Goal: Task Accomplishment & Management: Complete application form

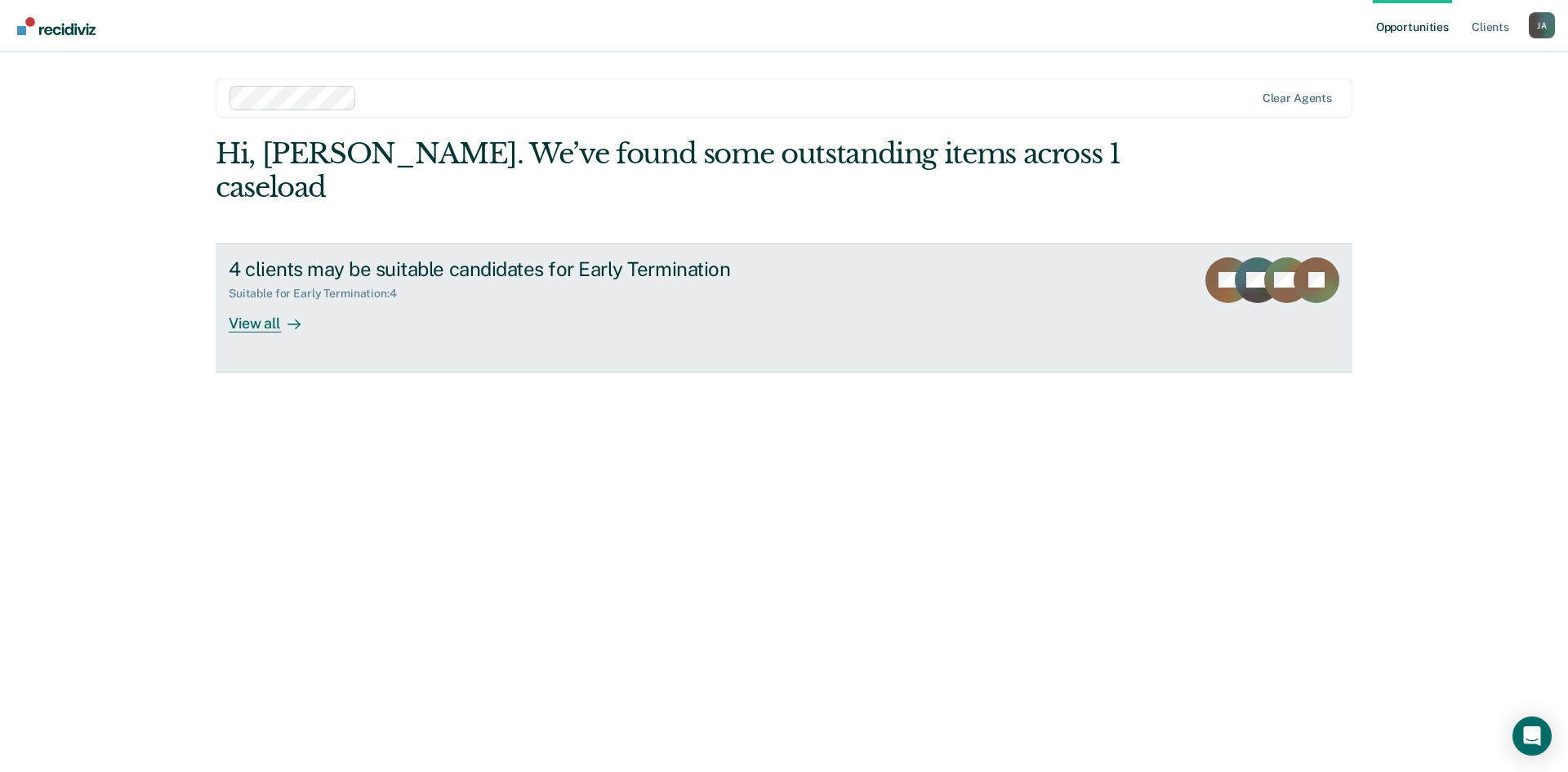
click at [268, 301] on div "View all" at bounding box center [274, 316] width 91 height 32
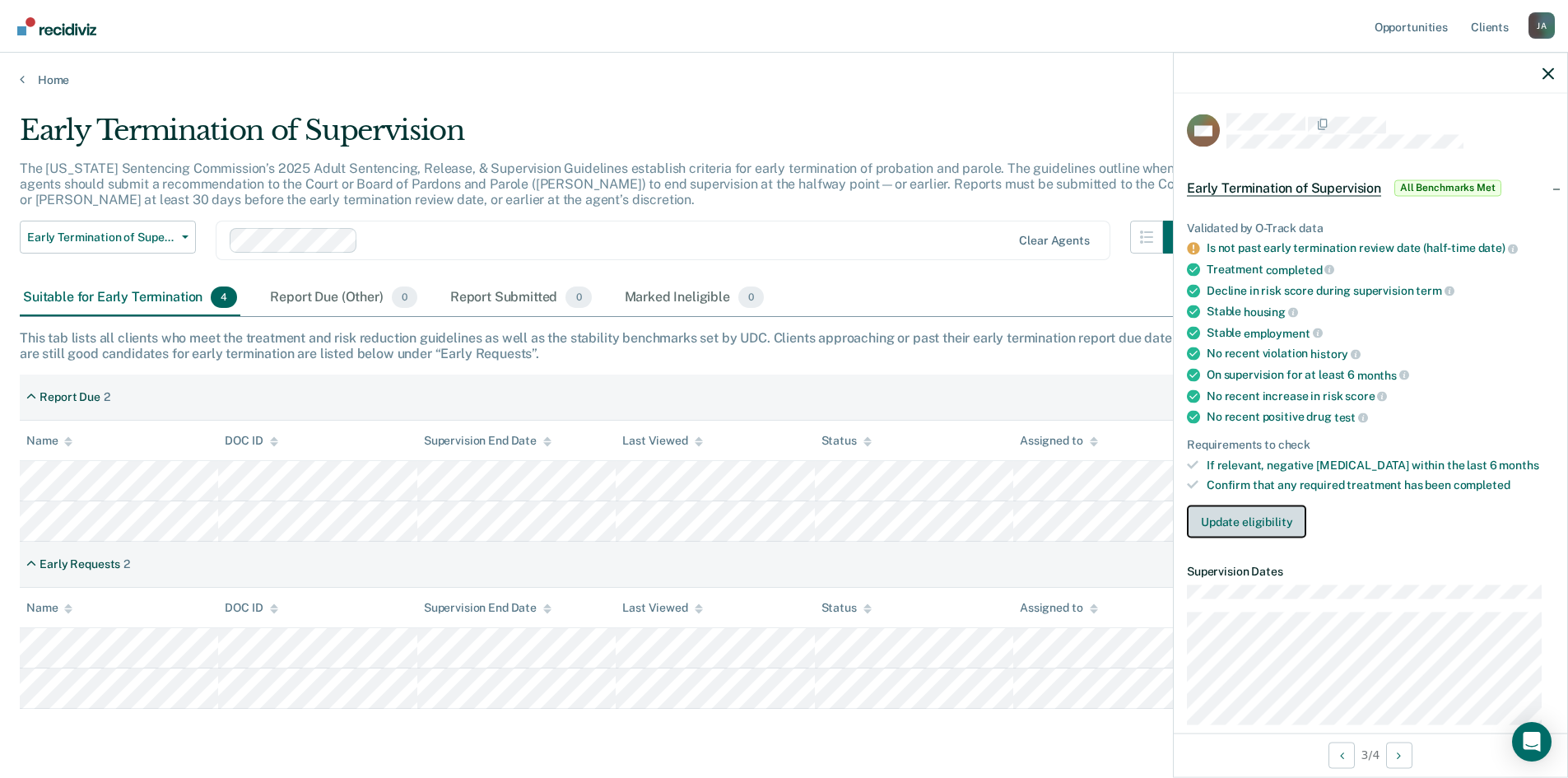
click at [1262, 530] on button "Update eligibility" at bounding box center [1247, 522] width 120 height 33
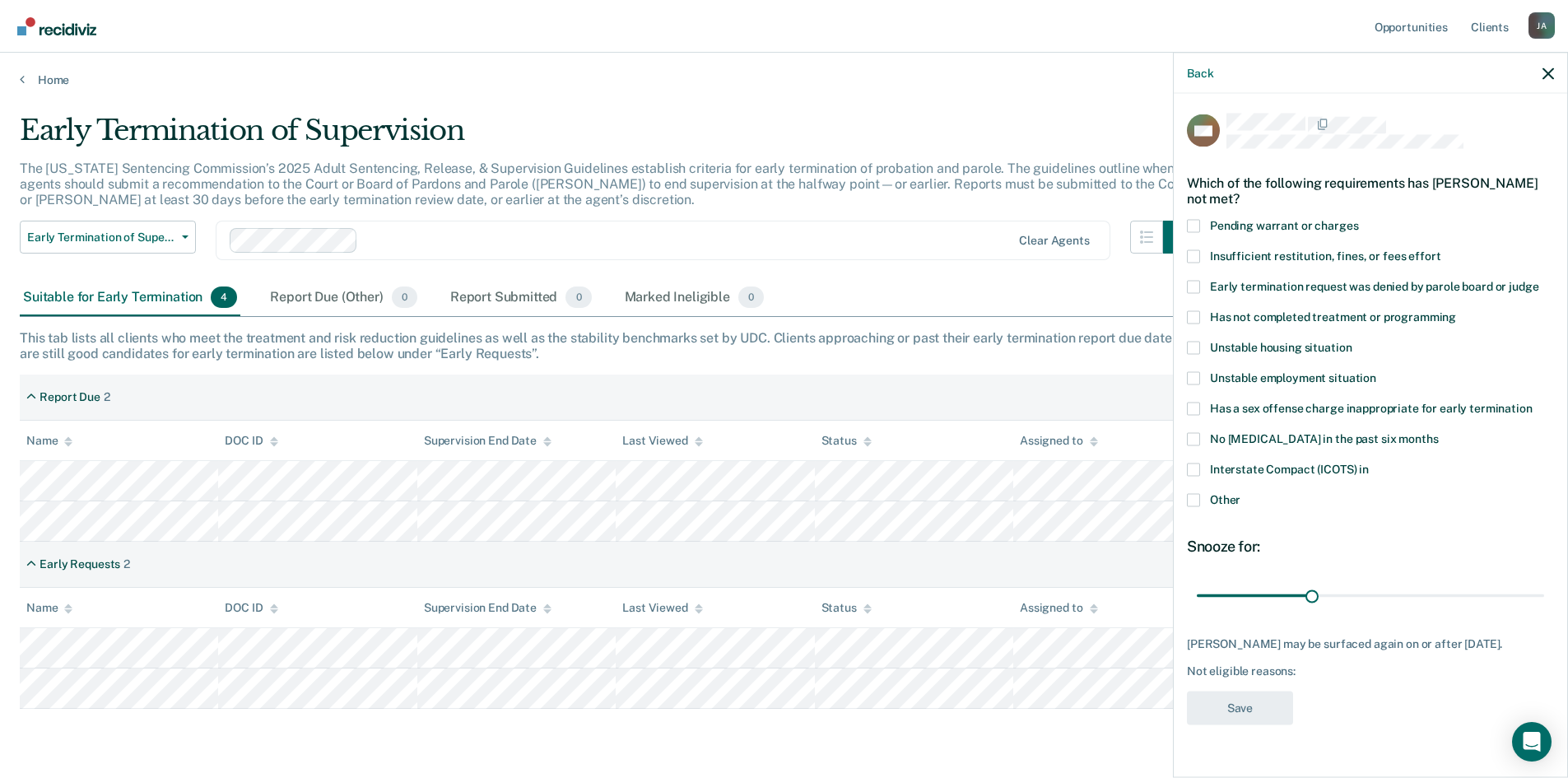
scroll to position [49, 0]
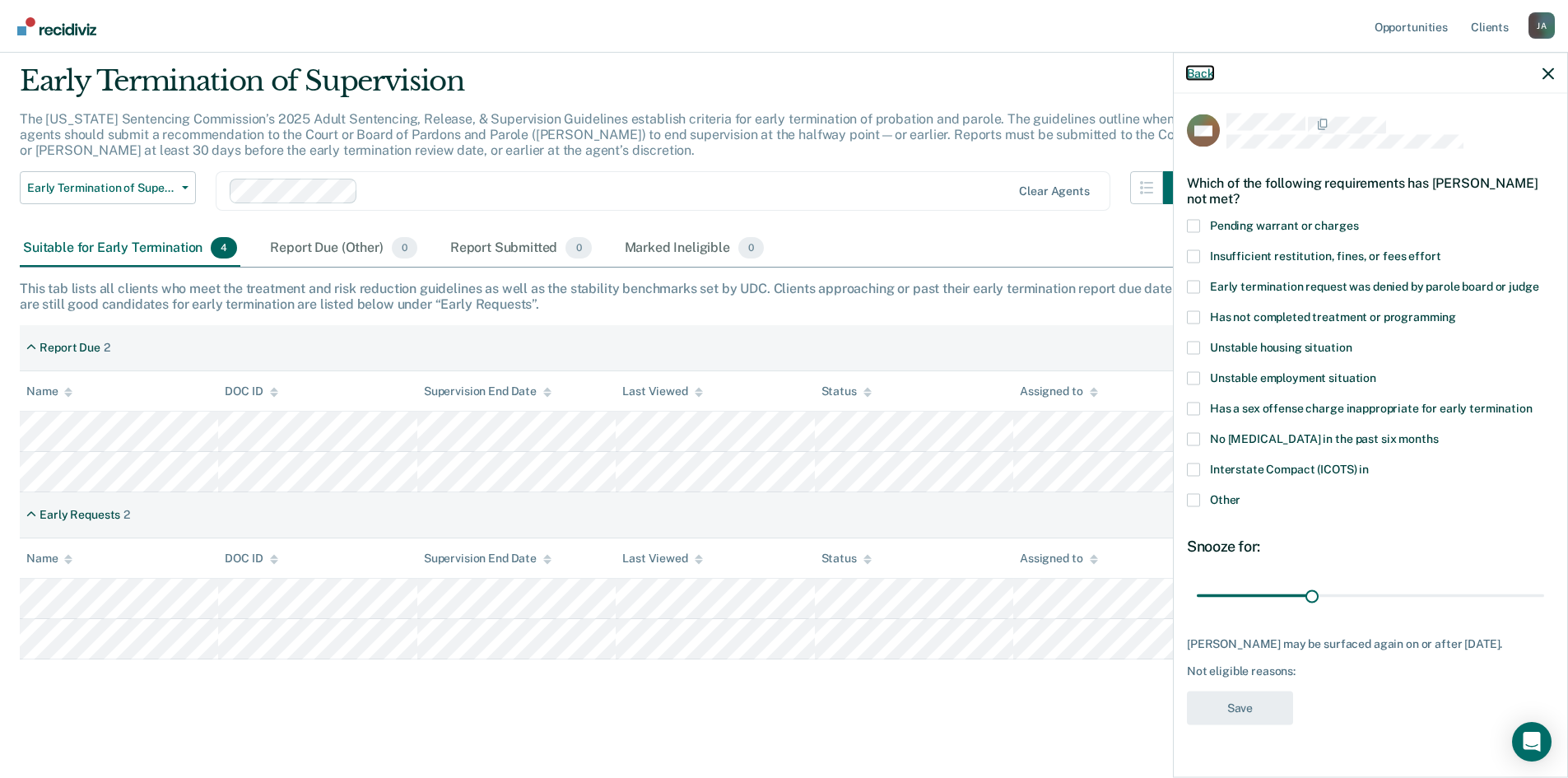
click at [1188, 73] on button "Back" at bounding box center [1200, 73] width 26 height 14
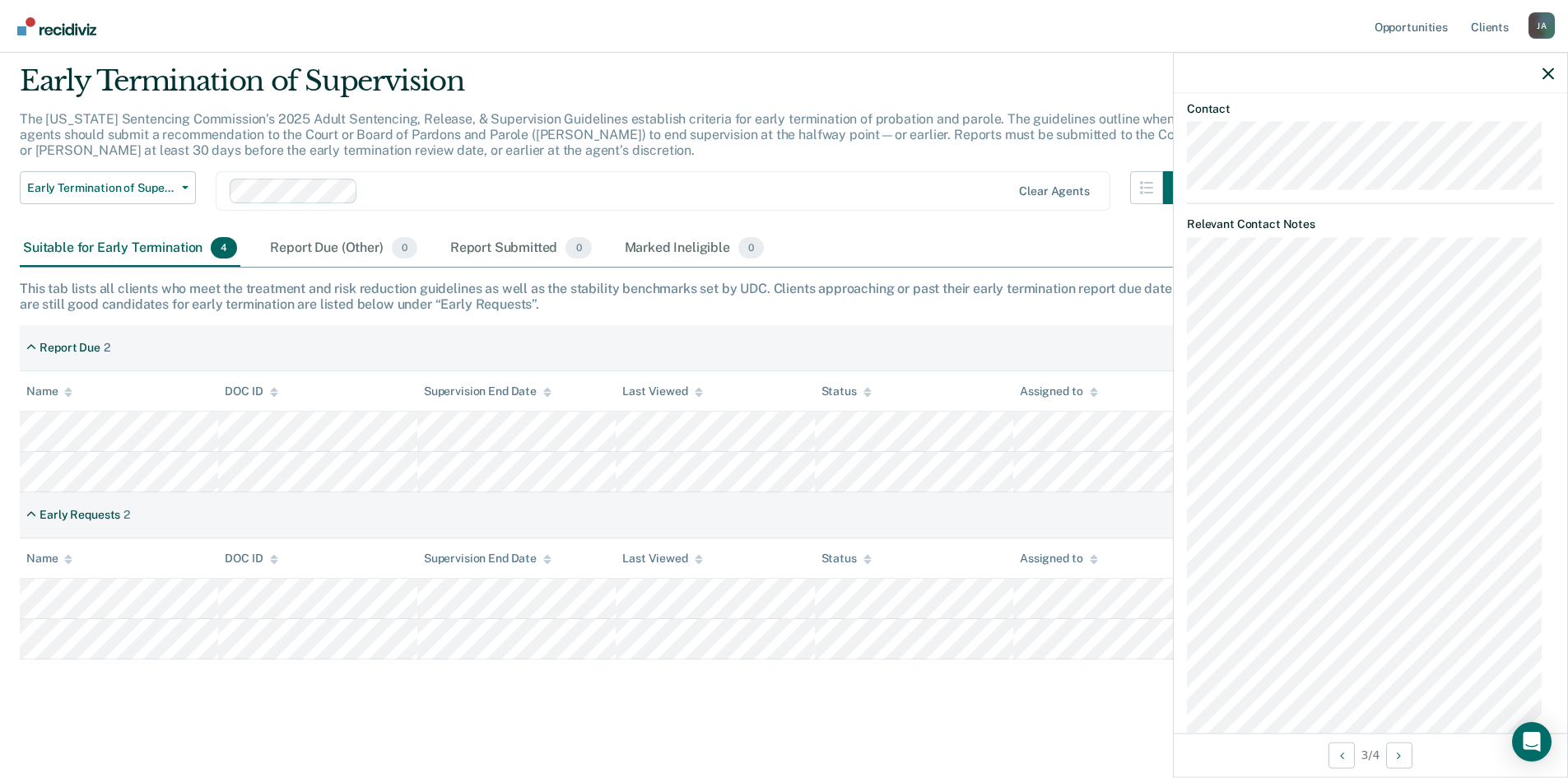
scroll to position [844, 0]
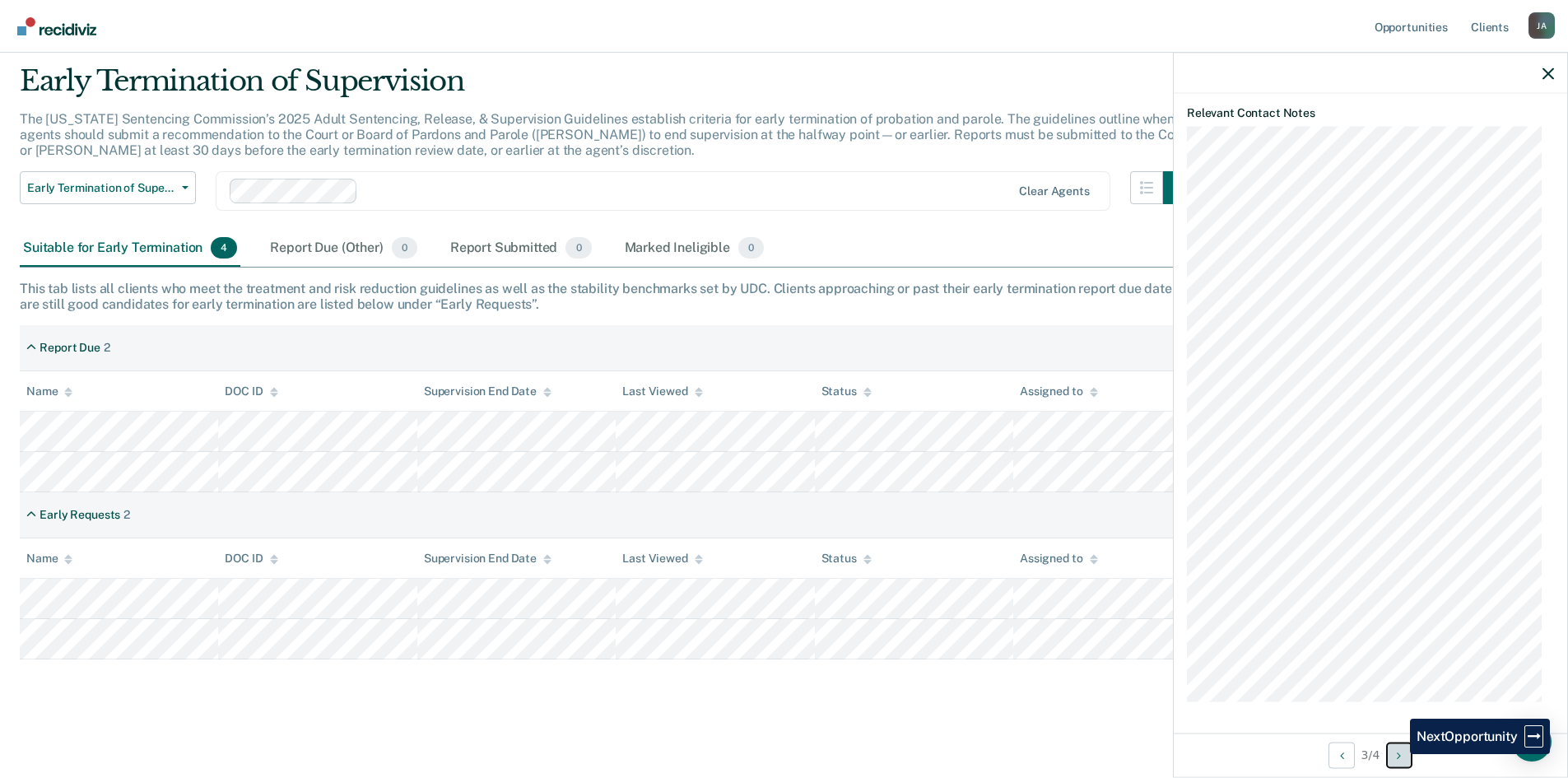
click at [1397, 754] on button "Next Opportunity" at bounding box center [1399, 755] width 26 height 26
click at [1105, 700] on div "Early Termination of Supervision The [US_STATE] Sentencing Commission’s 2025 Ad…" at bounding box center [784, 386] width 1528 height 643
click at [934, 733] on main "Early Termination of Supervision The [US_STATE] Sentencing Commission’s 2025 Ad…" at bounding box center [784, 405] width 1568 height 735
click at [312, 703] on div "Early Termination of Supervision The [US_STATE] Sentencing Commission’s 2025 Ad…" at bounding box center [784, 386] width 1528 height 643
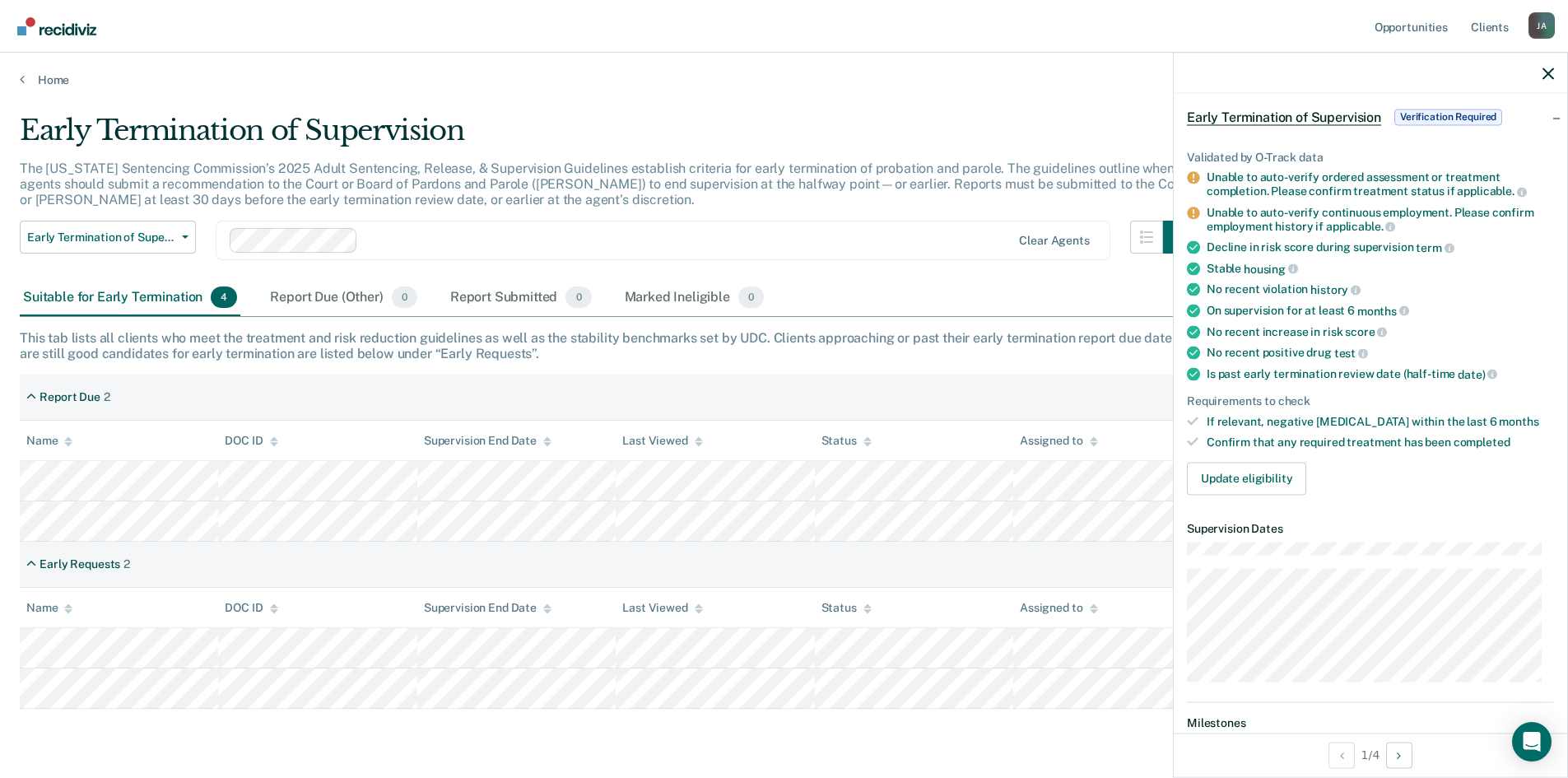
scroll to position [0, 0]
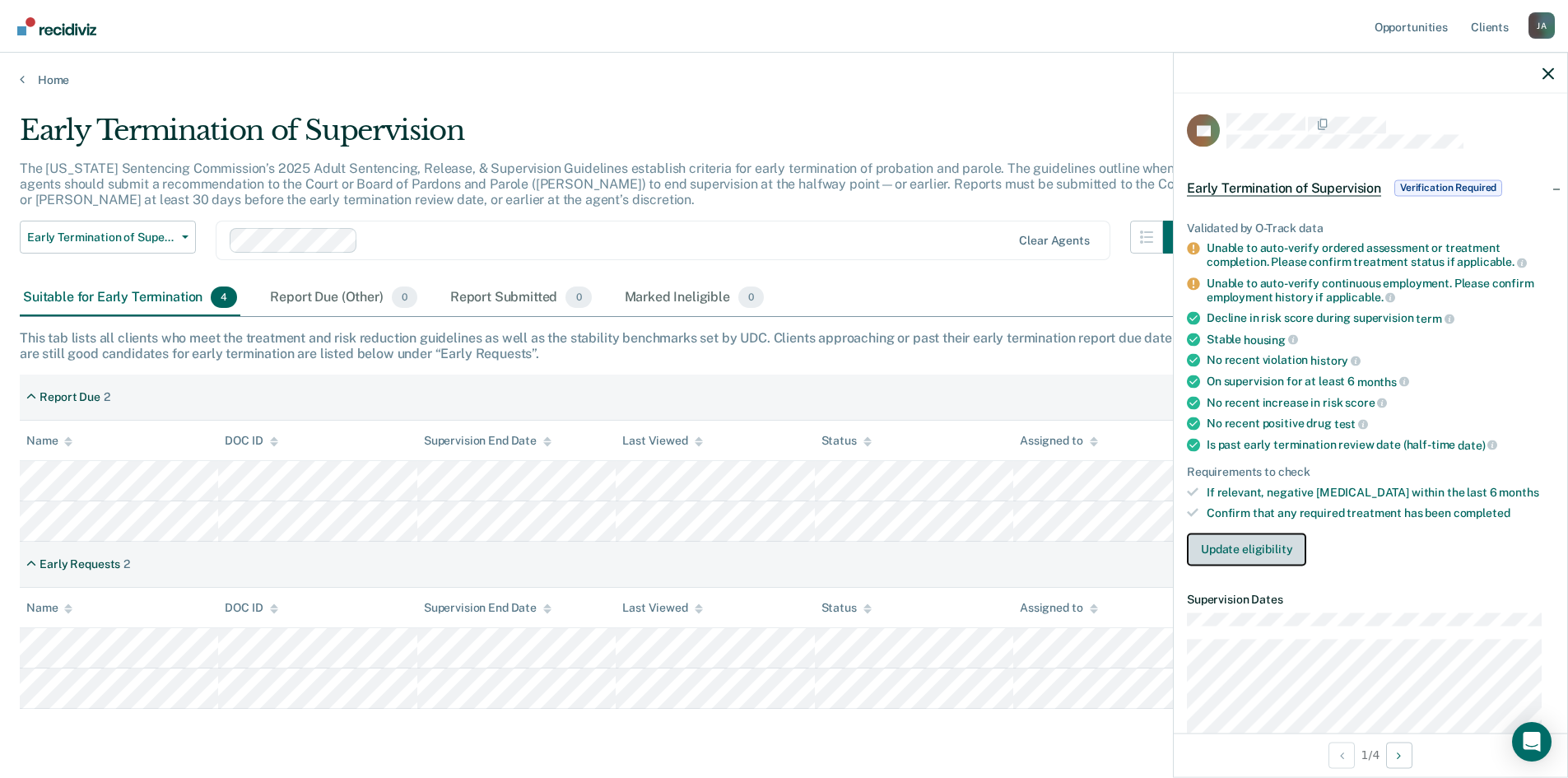
click at [1252, 557] on button "Update eligibility" at bounding box center [1247, 549] width 120 height 33
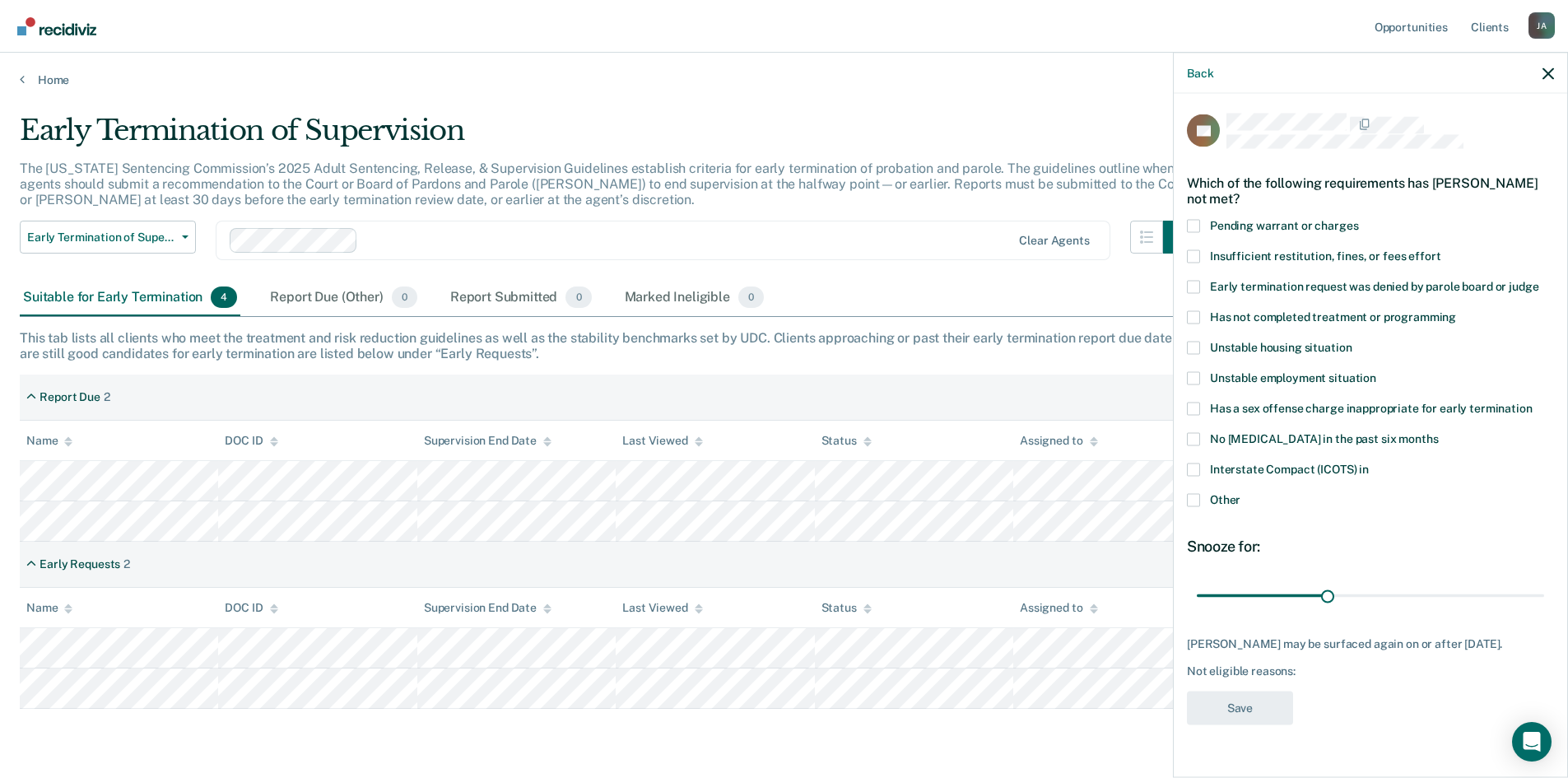
click at [1195, 286] on span at bounding box center [1193, 286] width 13 height 13
click at [1539, 280] on input "Early termination request was denied by parole board or judge" at bounding box center [1539, 280] width 0 height 0
click at [1195, 317] on span at bounding box center [1193, 316] width 13 height 13
click at [1456, 310] on input "Has not completed treatment or programming" at bounding box center [1456, 310] width 0 height 0
drag, startPoint x: 1326, startPoint y: 593, endPoint x: 1457, endPoint y: 609, distance: 132.0
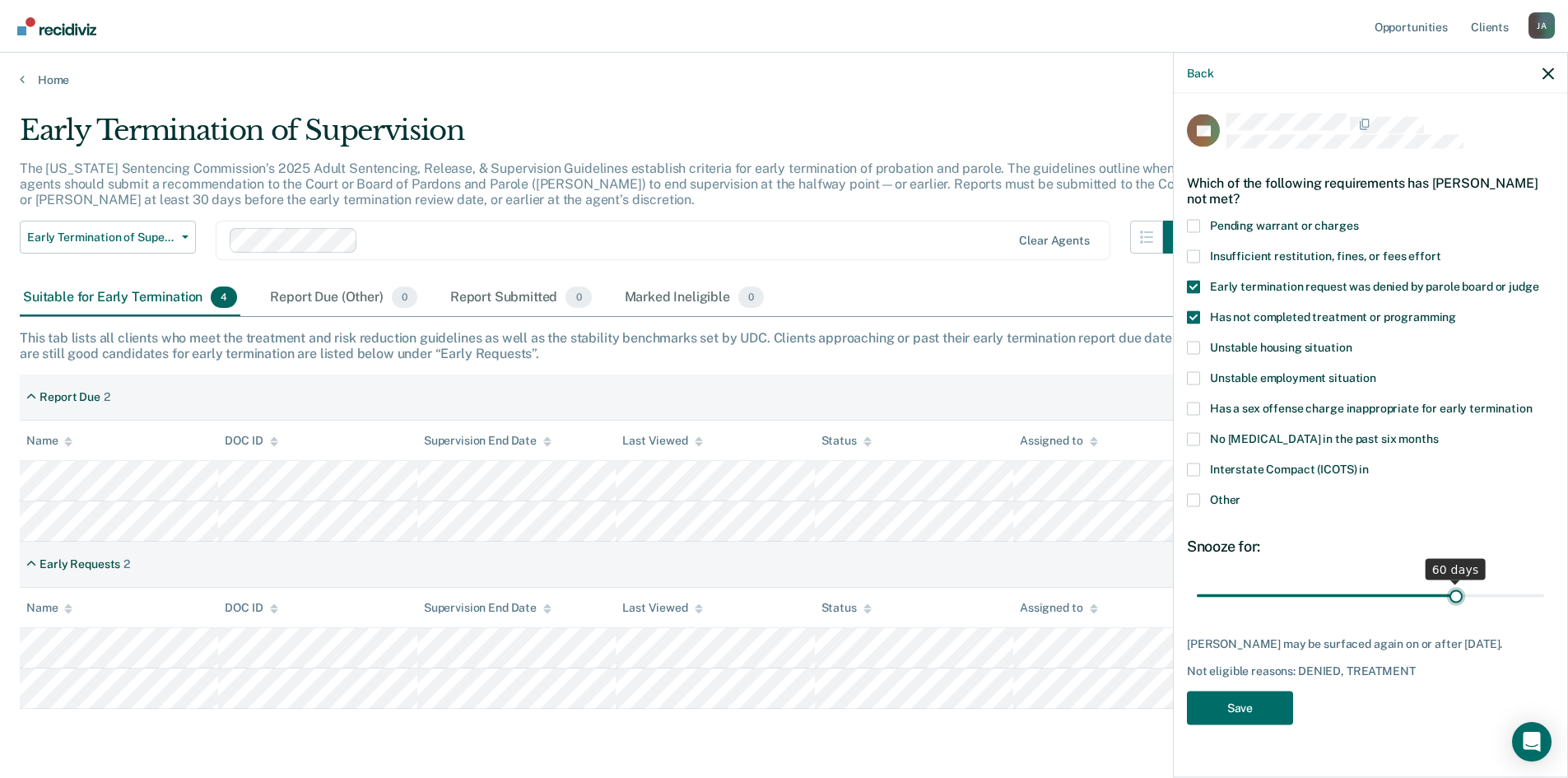
type input "60"
click at [1457, 609] on input "range" at bounding box center [1370, 595] width 347 height 29
click at [1251, 724] on button "Save" at bounding box center [1240, 707] width 107 height 34
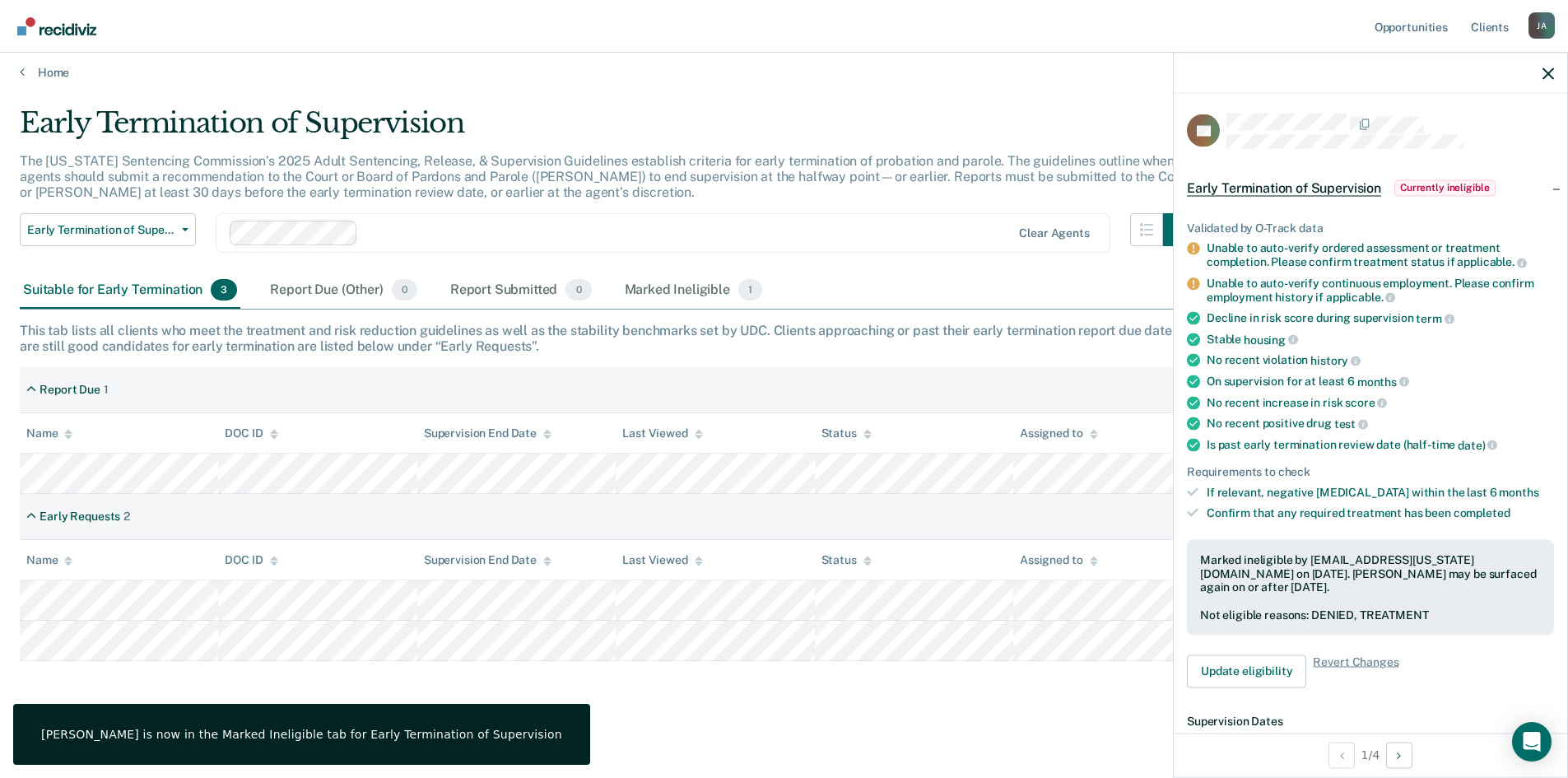
scroll to position [9, 0]
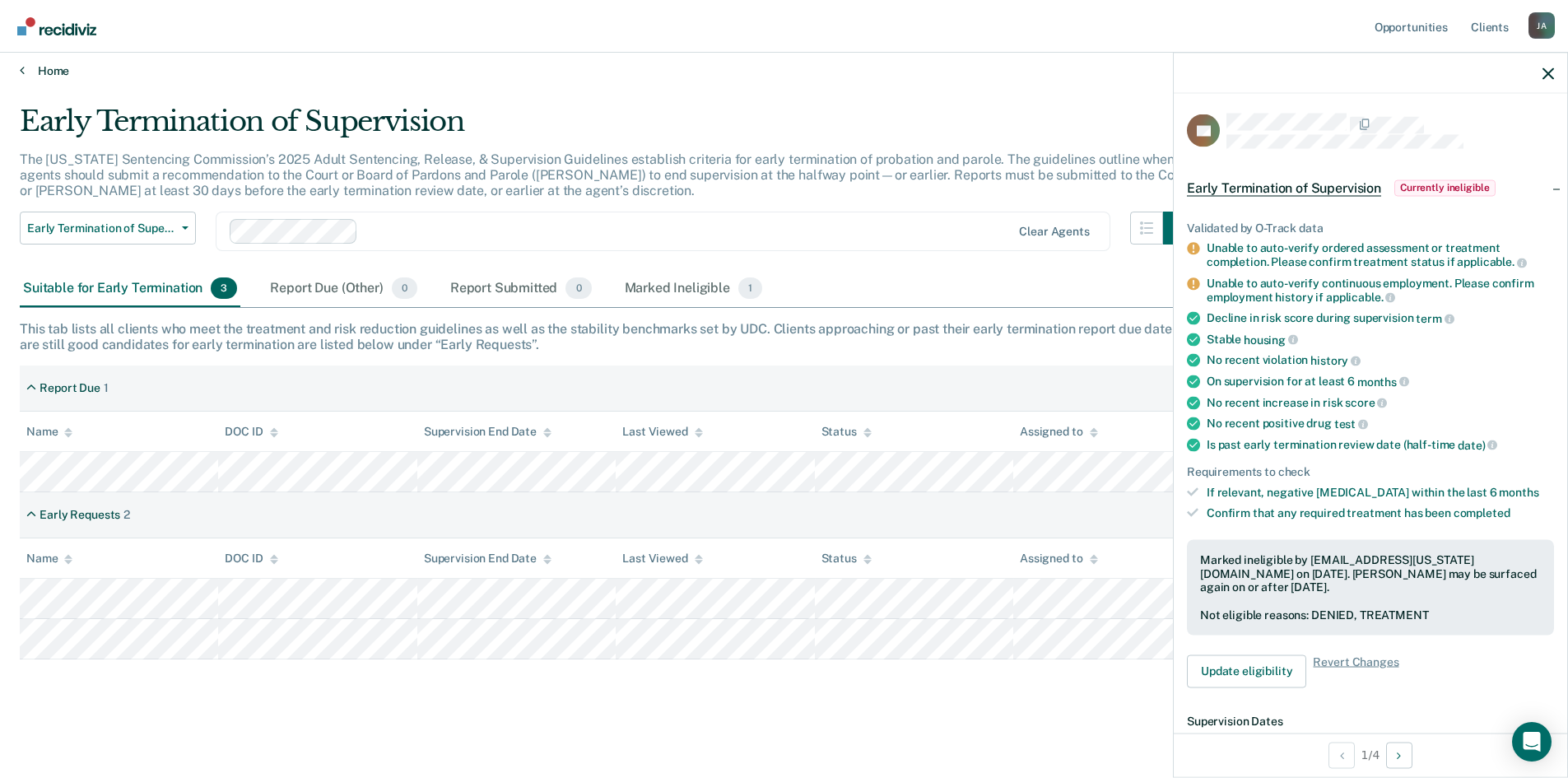
click at [38, 71] on link "Home" at bounding box center [784, 70] width 1528 height 15
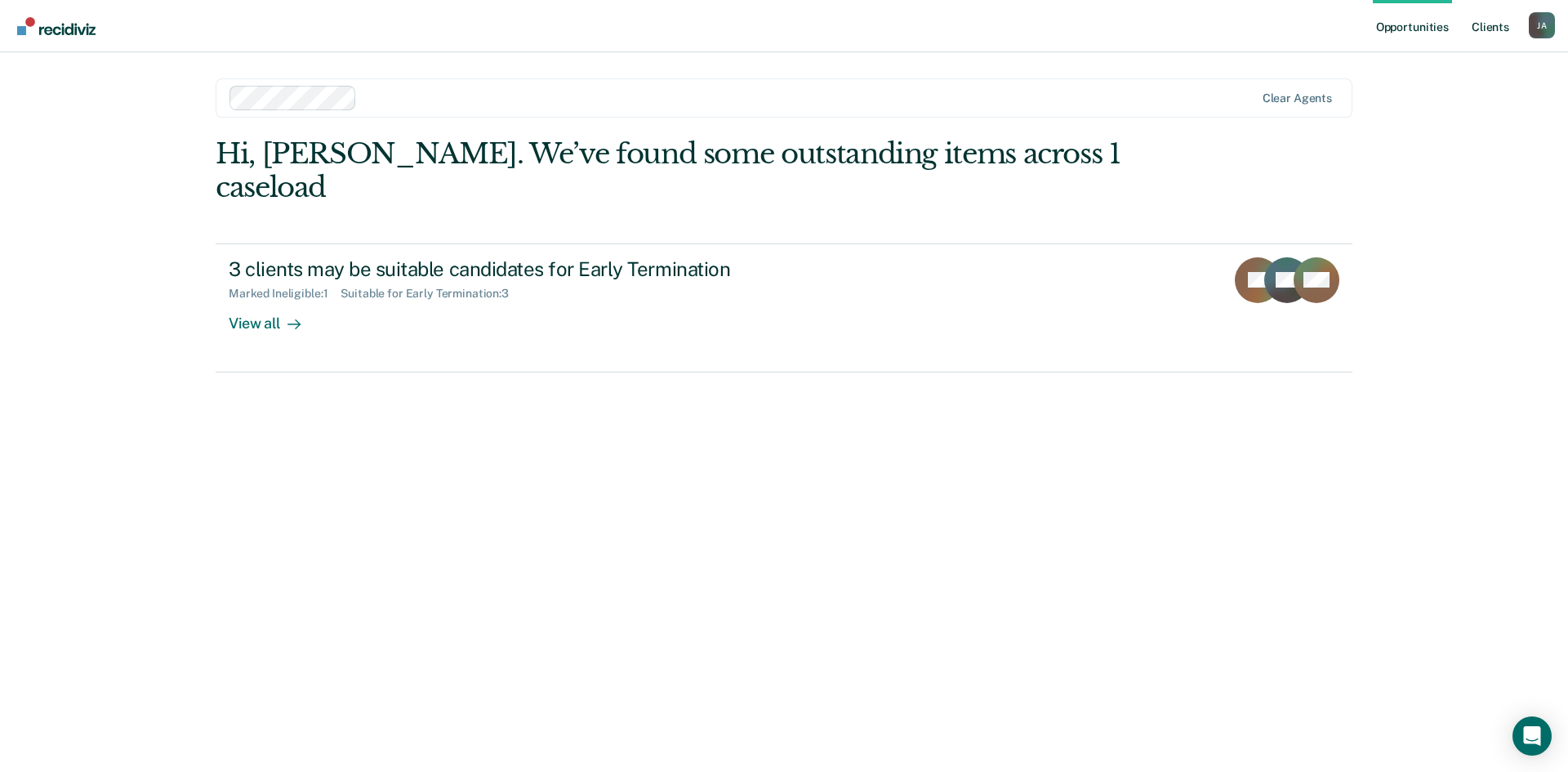
click at [1491, 29] on link "Client s" at bounding box center [1490, 26] width 44 height 52
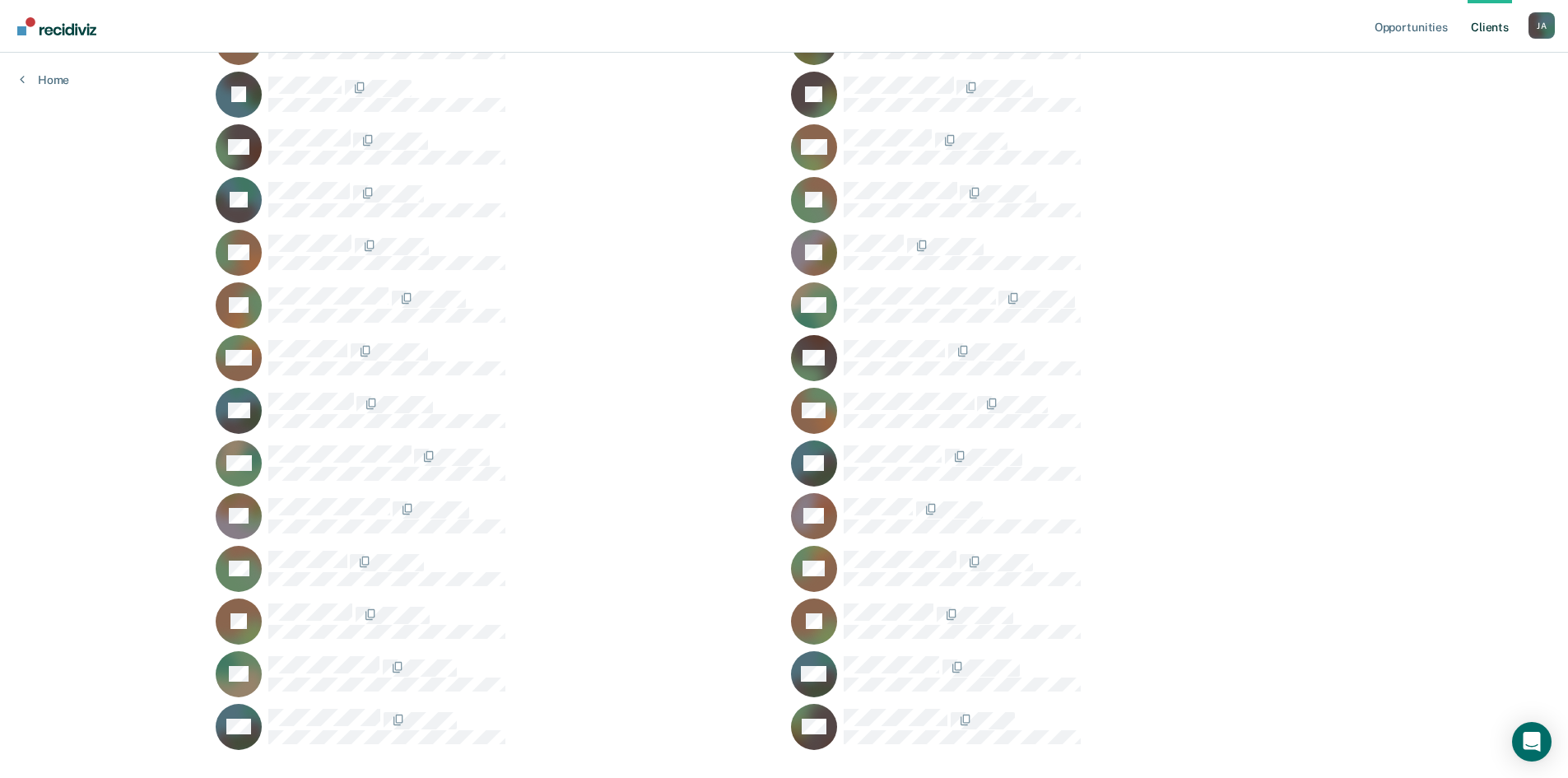
scroll to position [412, 0]
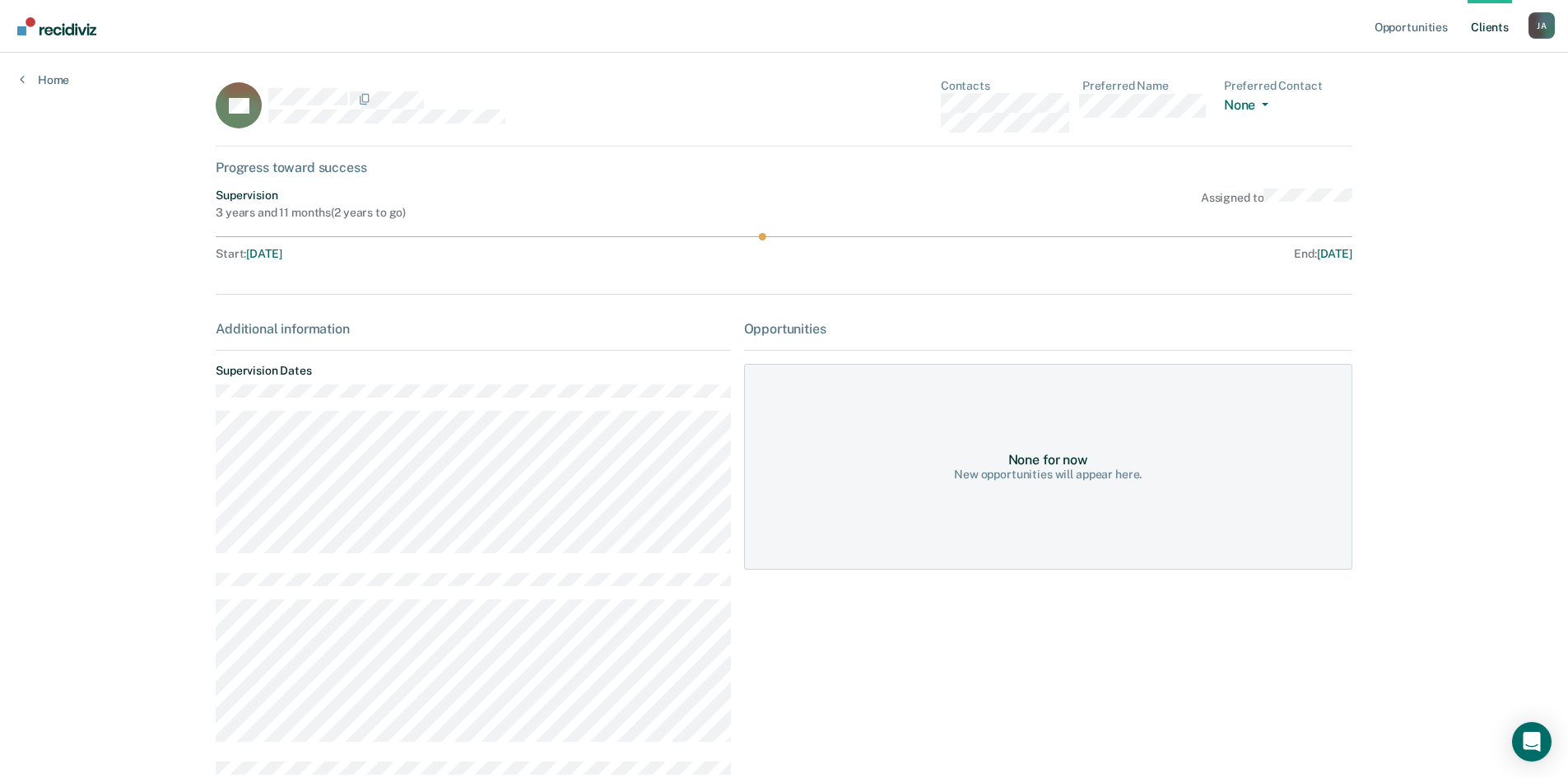
click at [714, 338] on div "Additional information Supervision Dates Housing" at bounding box center [473, 668] width 515 height 693
click at [1270, 102] on button "None" at bounding box center [1249, 107] width 51 height 19
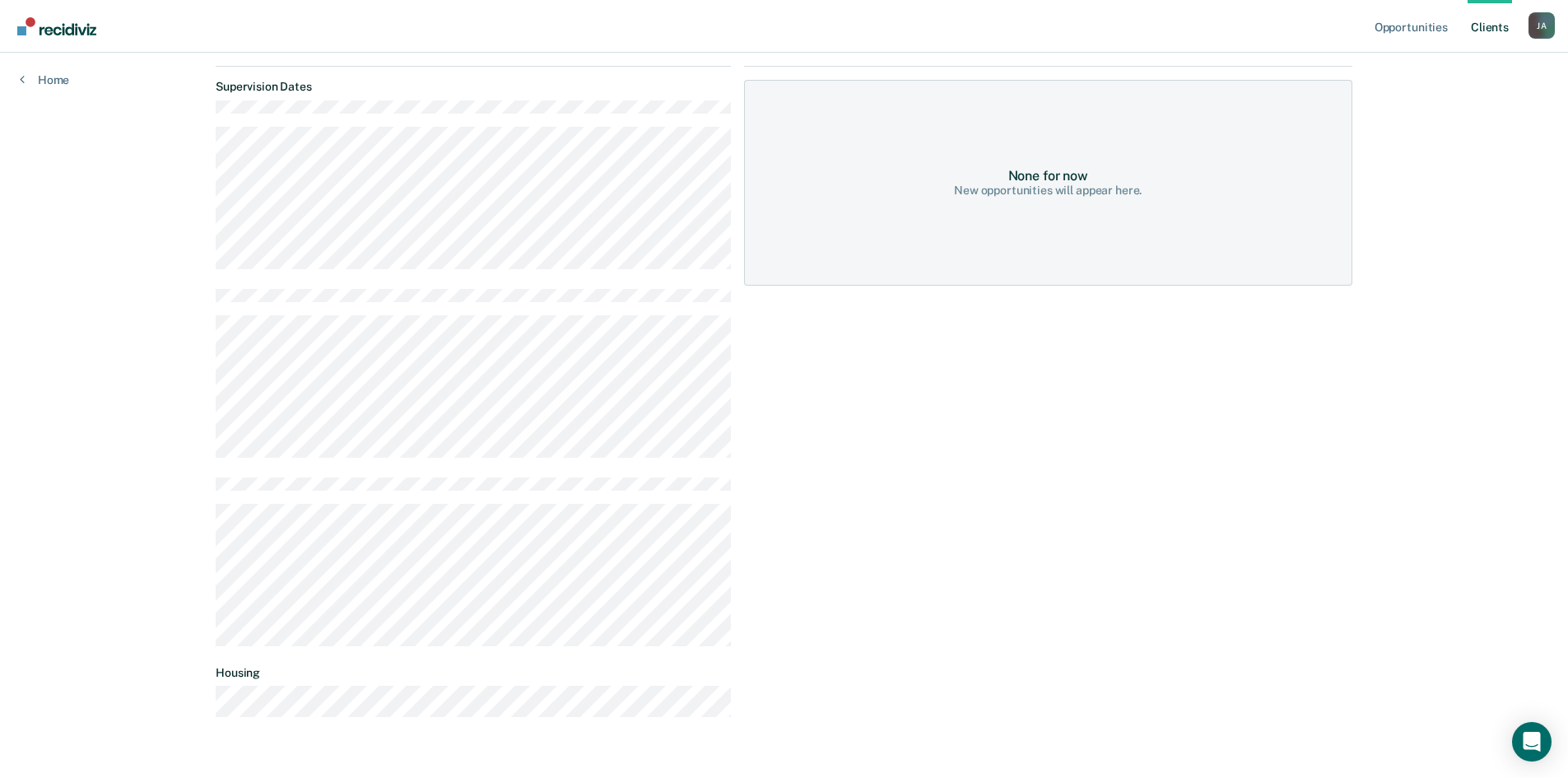
scroll to position [322, 0]
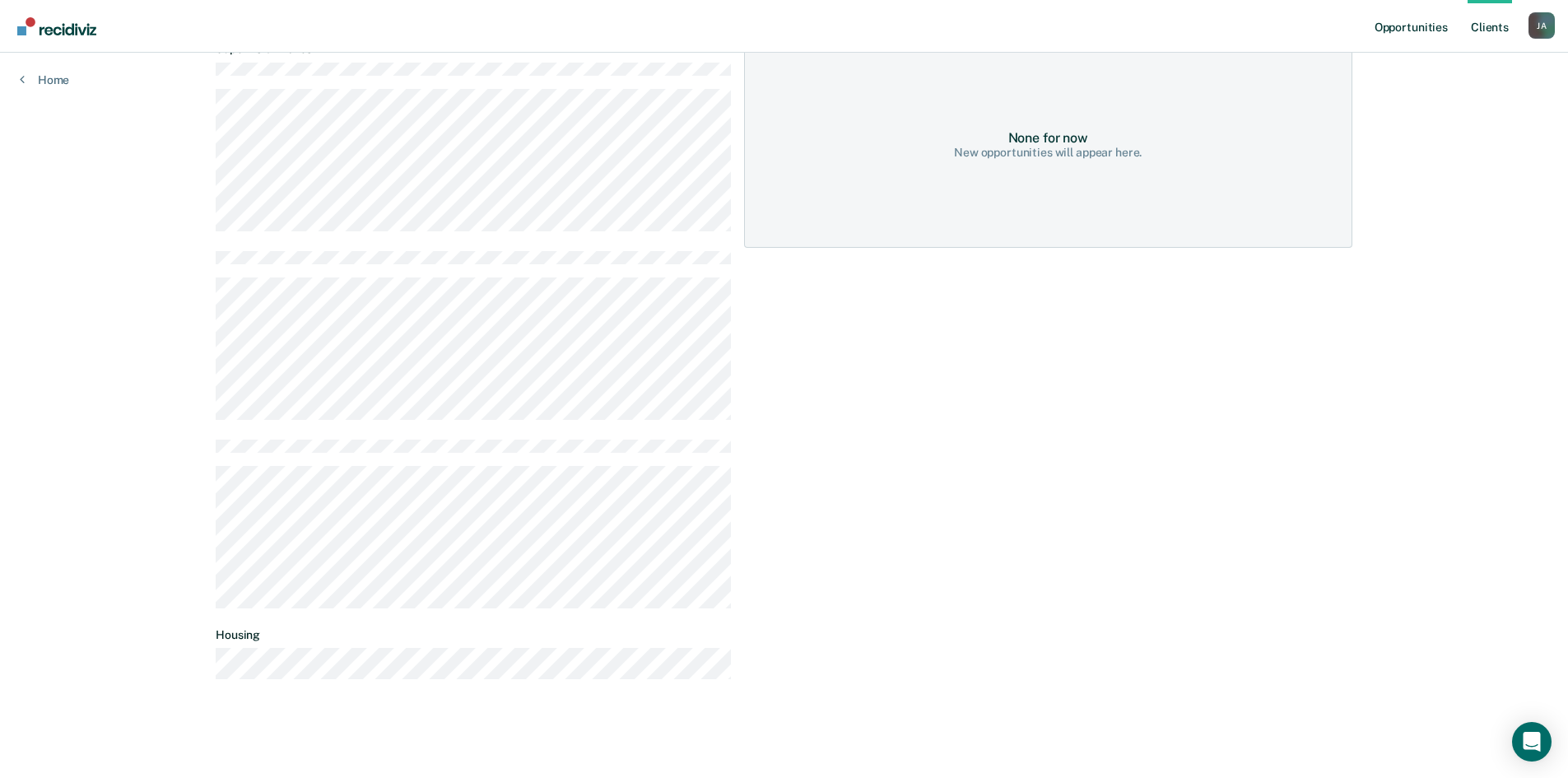
click at [1422, 25] on link "Opportunities" at bounding box center [1411, 26] width 80 height 53
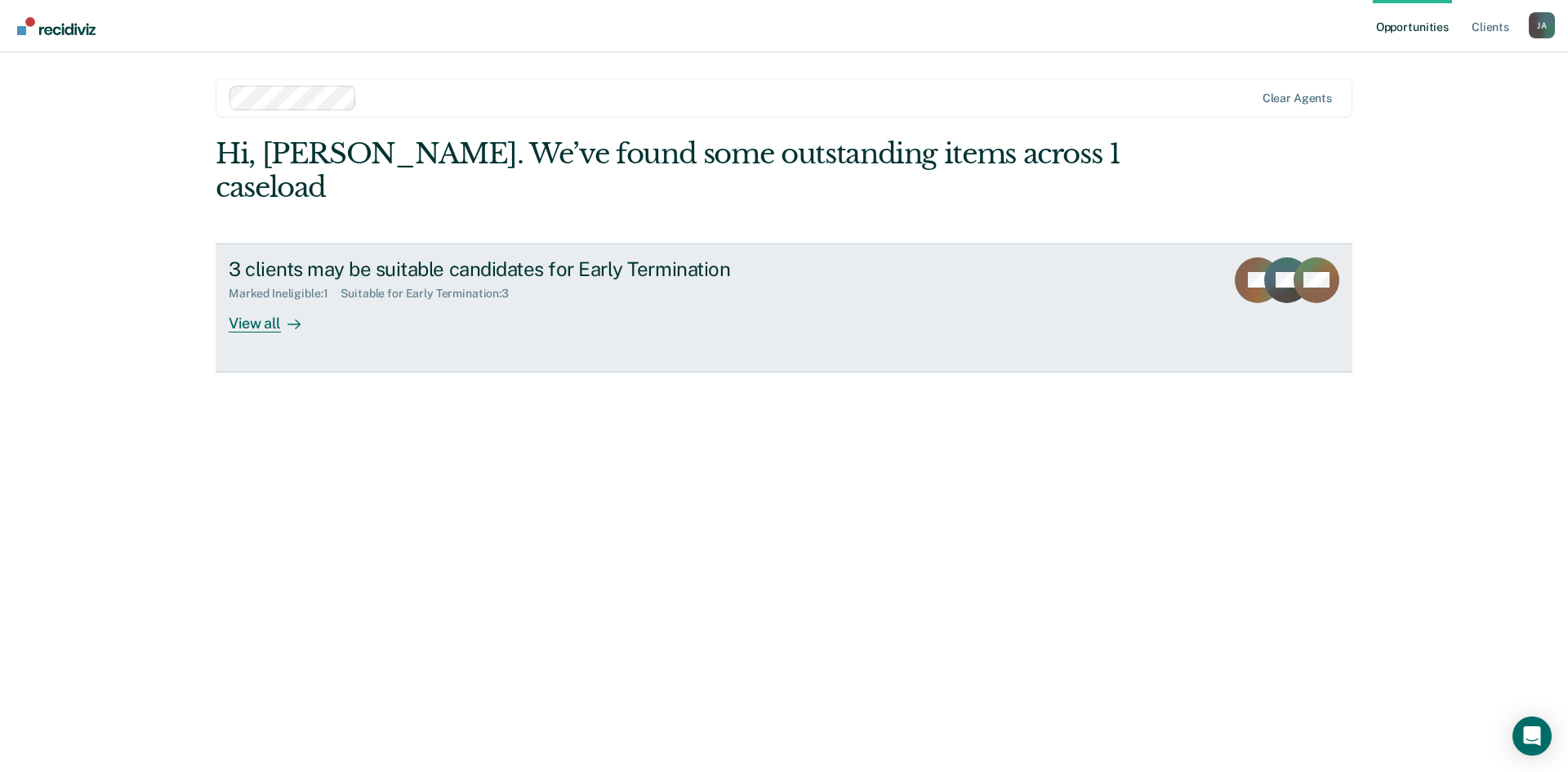
click at [273, 301] on div "View all" at bounding box center [274, 316] width 91 height 32
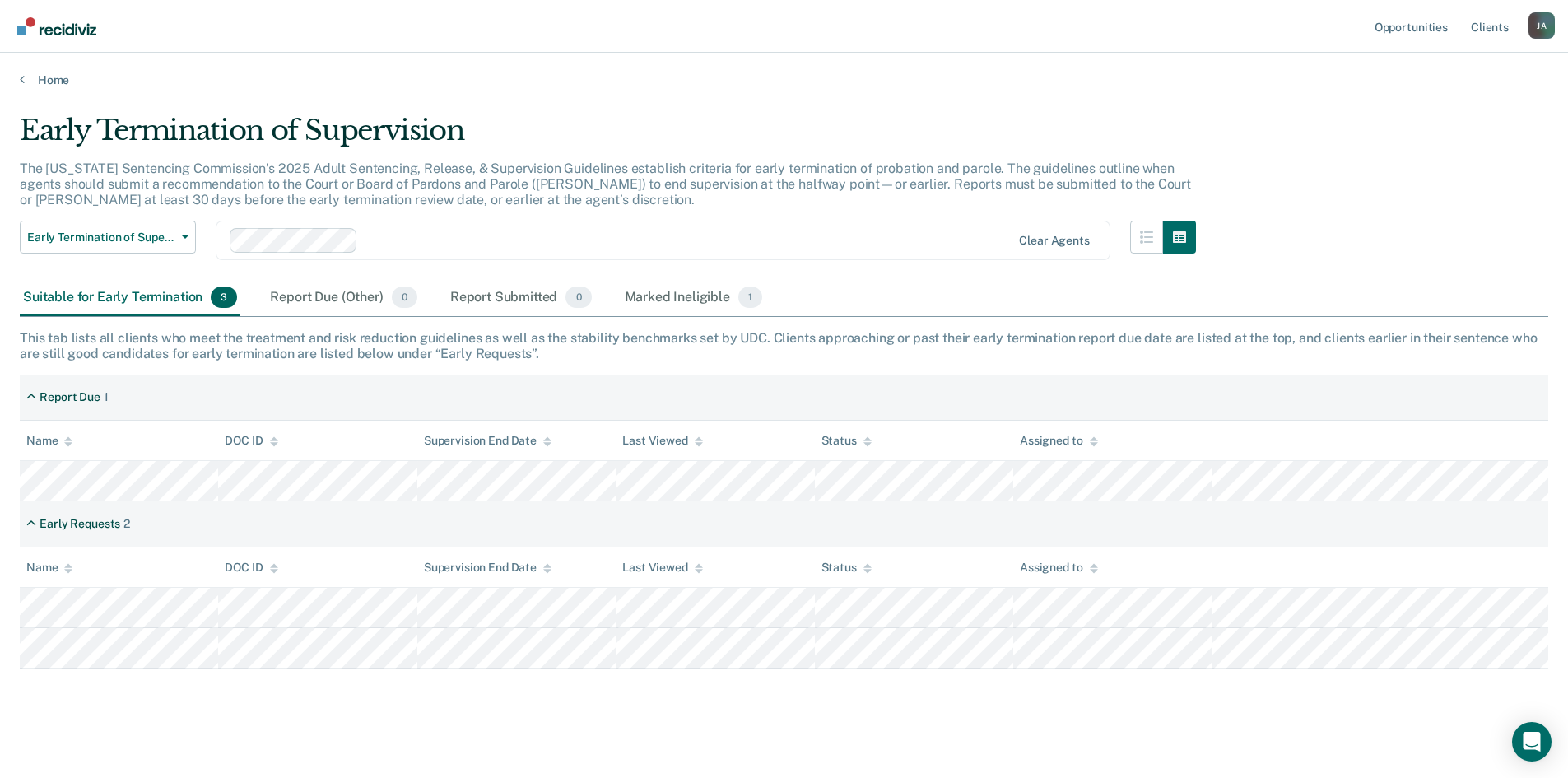
scroll to position [9, 0]
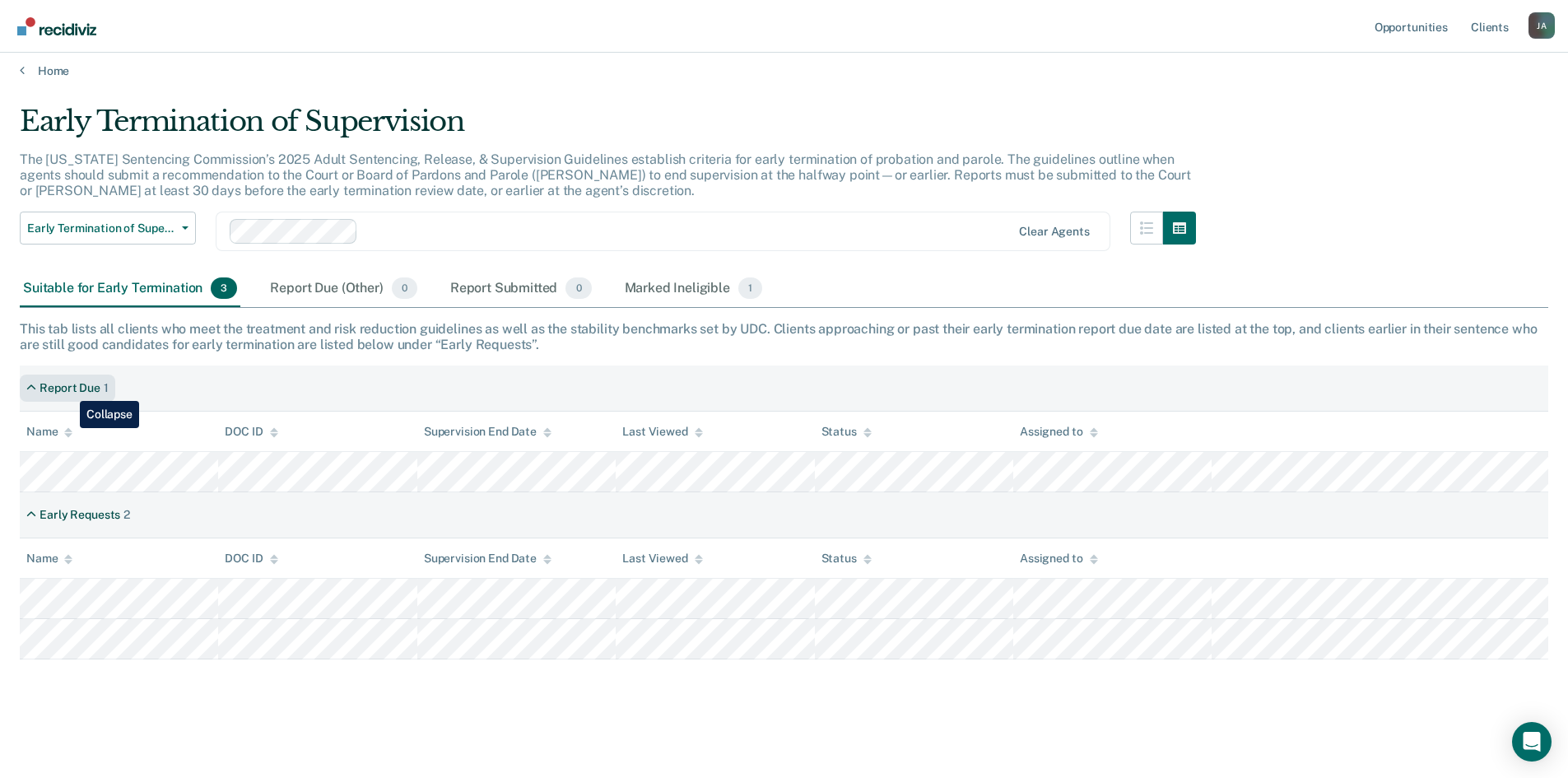
click at [68, 388] on div "Report Due" at bounding box center [70, 388] width 61 height 14
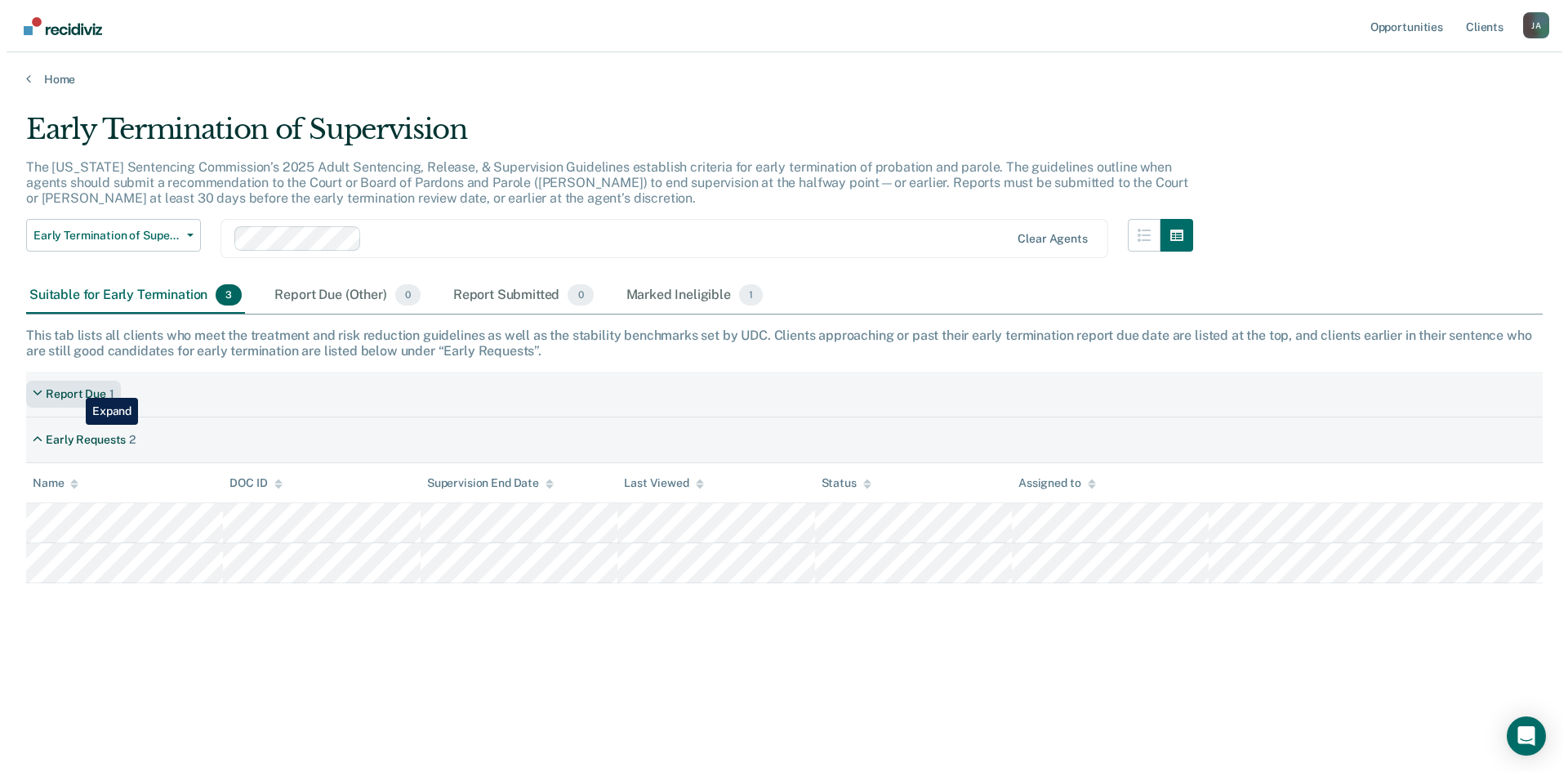
scroll to position [0, 0]
click at [67, 385] on div "Report Due 1" at bounding box center [67, 394] width 95 height 27
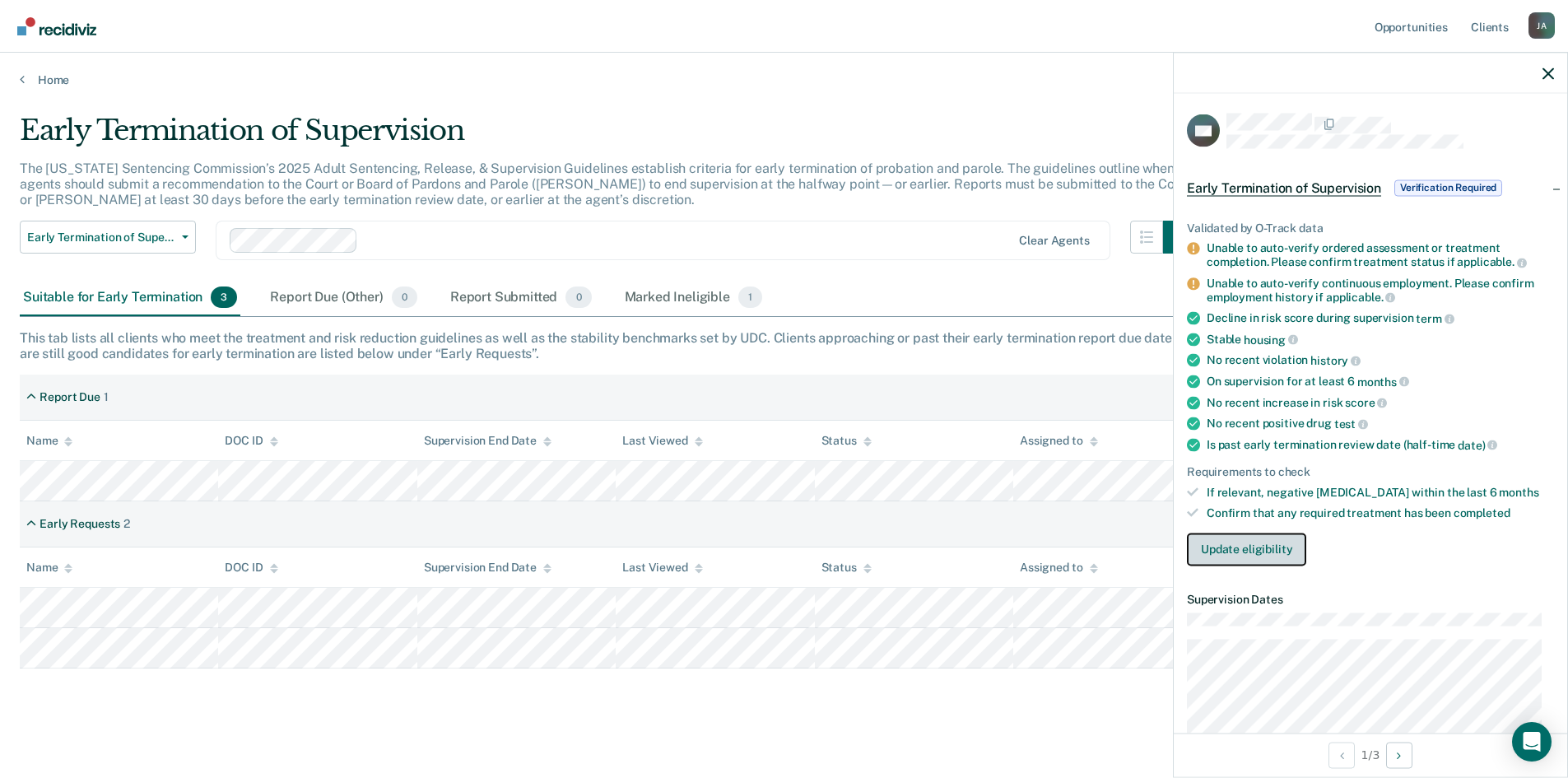
click at [1228, 562] on button "Update eligibility" at bounding box center [1247, 549] width 120 height 33
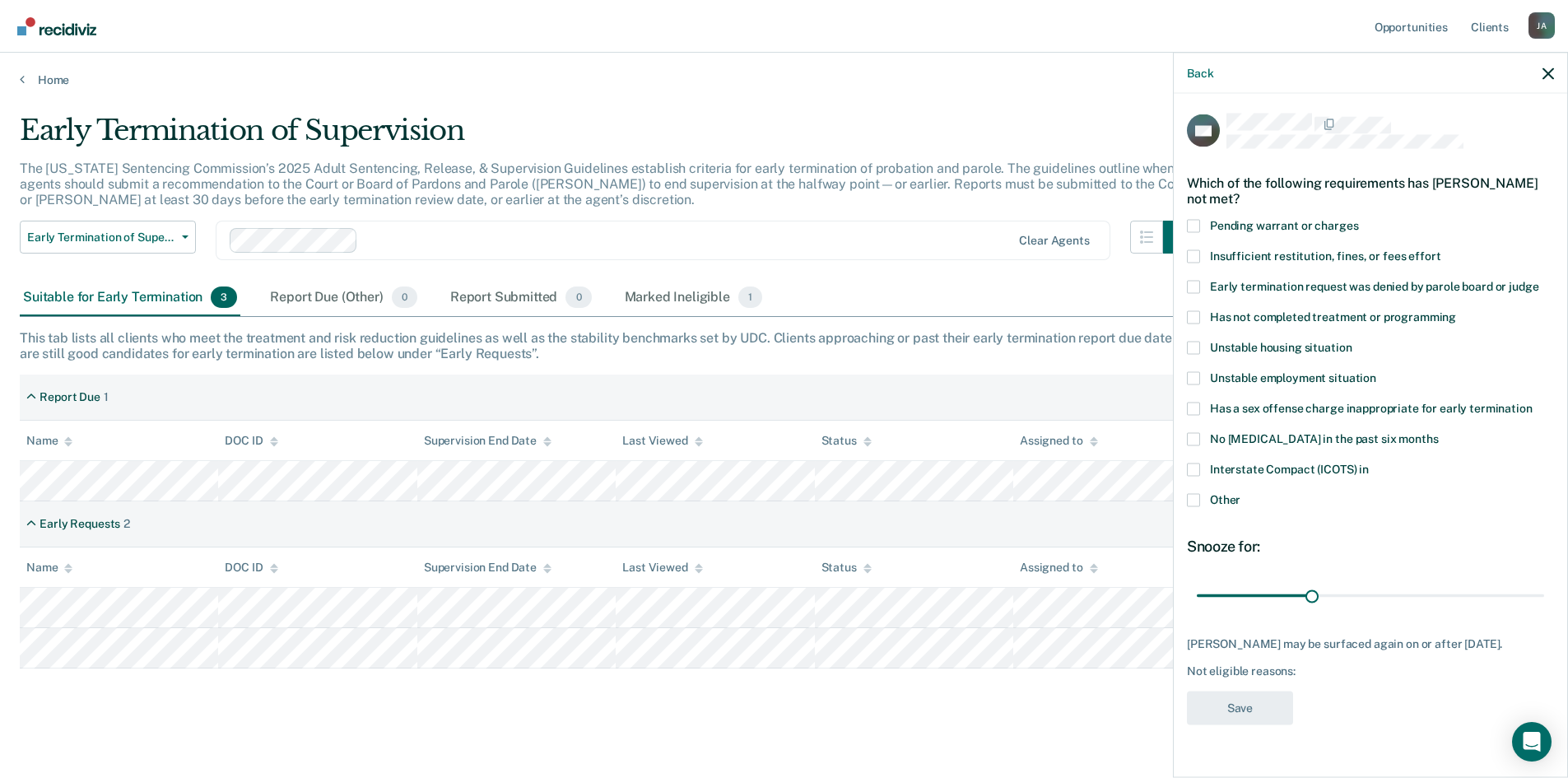
click at [1193, 321] on span at bounding box center [1193, 316] width 13 height 13
click at [1456, 310] on input "Has not completed treatment or programming" at bounding box center [1456, 310] width 0 height 0
click at [1257, 711] on button "Save" at bounding box center [1240, 707] width 107 height 34
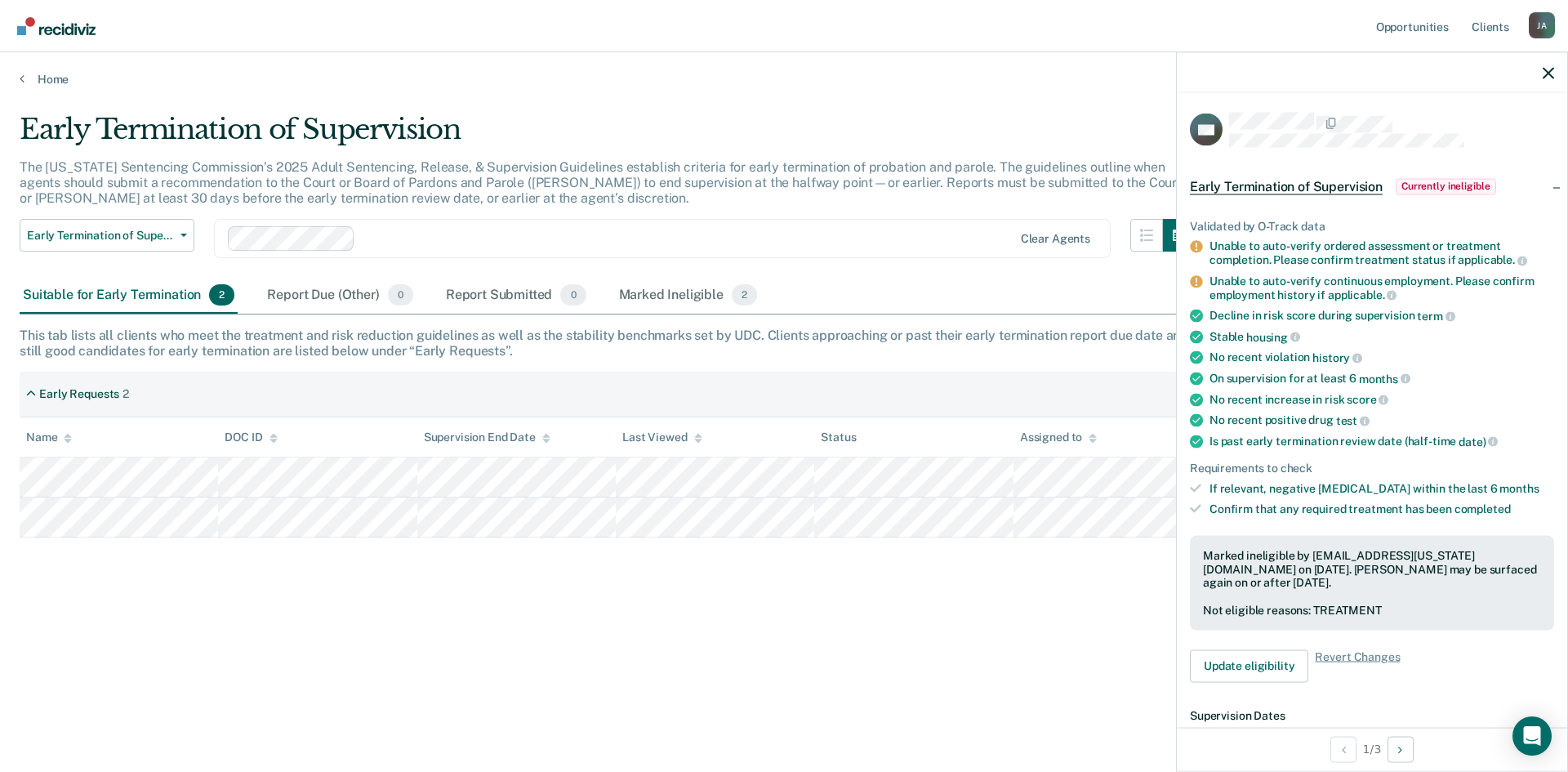
click at [733, 673] on div "Early Termination of Supervision The [US_STATE] Sentencing Commission’s 2025 Ad…" at bounding box center [784, 407] width 1528 height 589
click at [1545, 77] on icon "button" at bounding box center [1548, 72] width 11 height 11
